Goal: Task Accomplishment & Management: Manage account settings

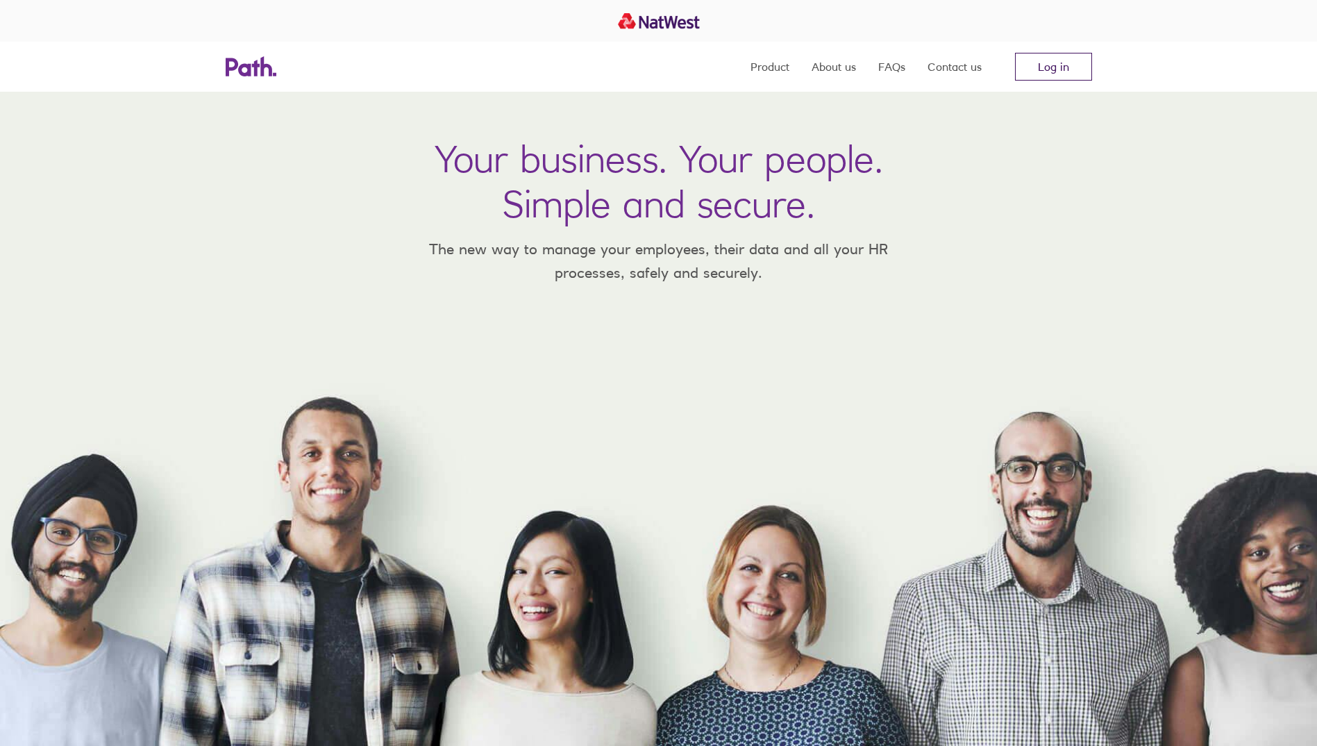
click at [1040, 70] on link "Log in" at bounding box center [1053, 67] width 77 height 28
